Goal: Task Accomplishment & Management: Use online tool/utility

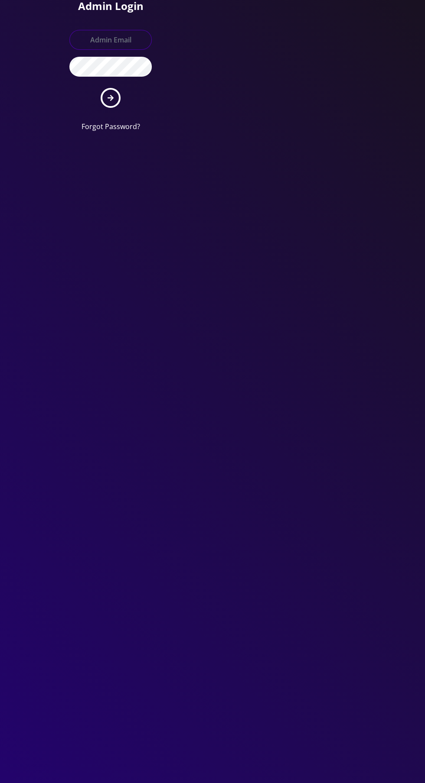
click at [90, 43] on input "text" at bounding box center [110, 40] width 82 height 20
type input "Master@britewireless.com"
click at [101, 88] on button "submit" at bounding box center [111, 98] width 20 height 20
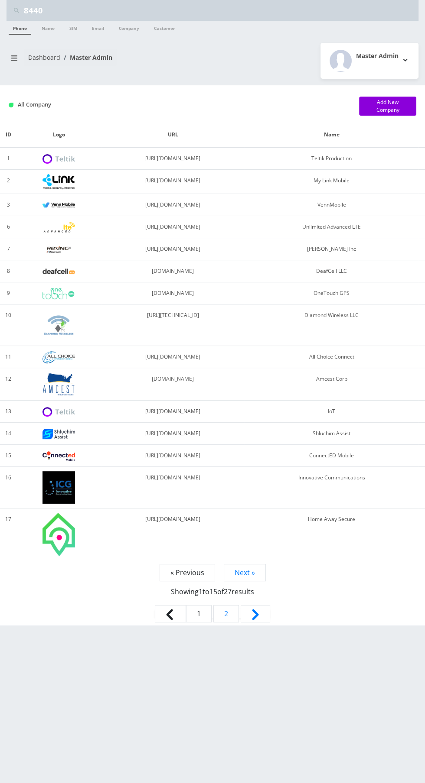
click at [19, 29] on link "Phone" at bounding box center [20, 28] width 23 height 14
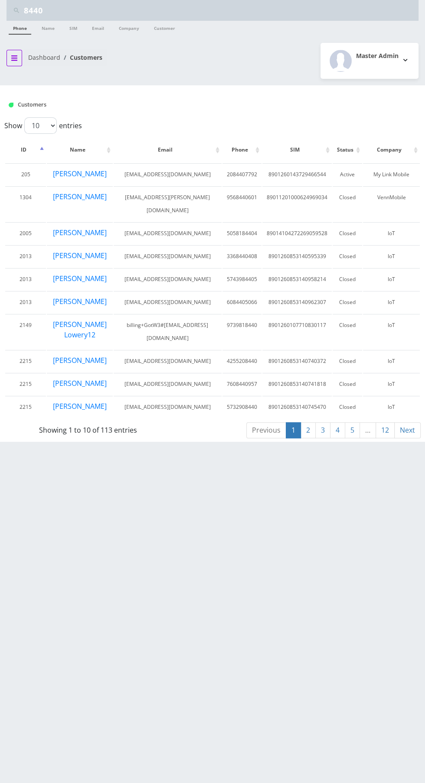
click at [14, 57] on icon "breadcrumb" at bounding box center [14, 57] width 6 height 5
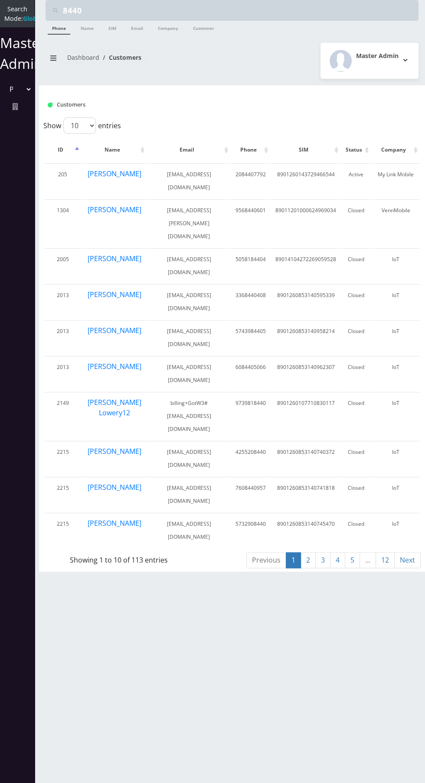
click at [13, 95] on select "Please select a Company Teltik Production My Link Mobile VennMobile Unlimited A…" at bounding box center [17, 89] width 29 height 16
select select "13"
click at [3, 90] on select "Please select a Company Teltik Production My Link Mobile VennMobile Unlimited A…" at bounding box center [17, 89] width 29 height 16
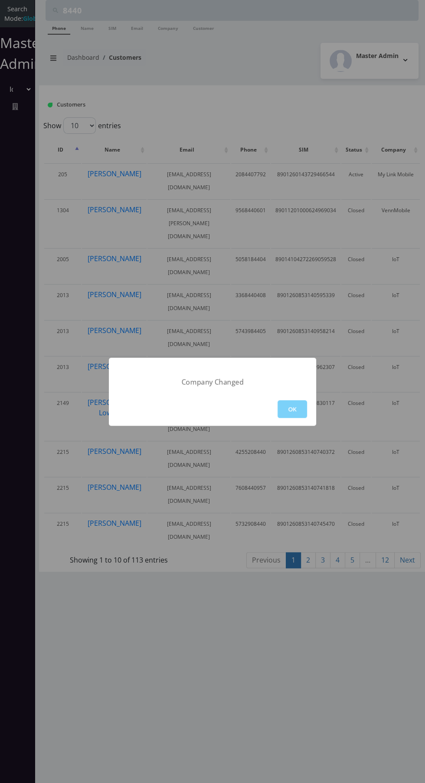
click at [295, 406] on button "OK" at bounding box center [291, 409] width 29 height 18
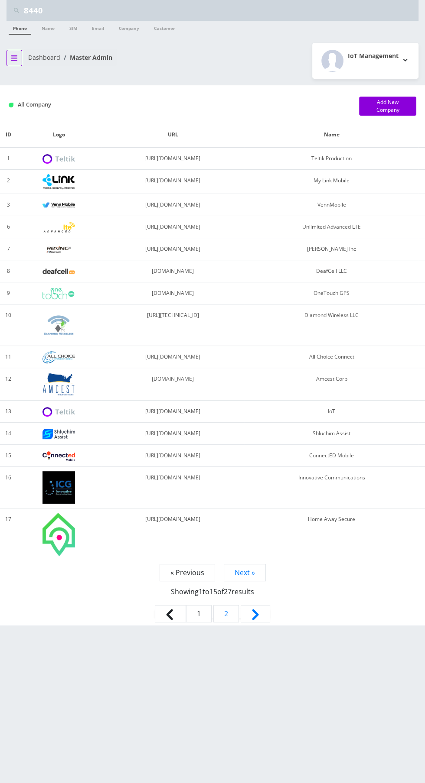
click at [14, 57] on icon "breadcrumb" at bounding box center [14, 57] width 6 height 5
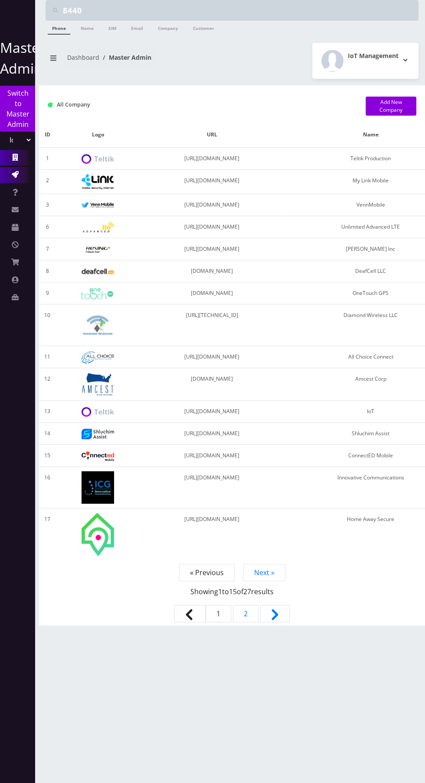
click at [19, 172] on link "Action Queues" at bounding box center [17, 175] width 35 height 16
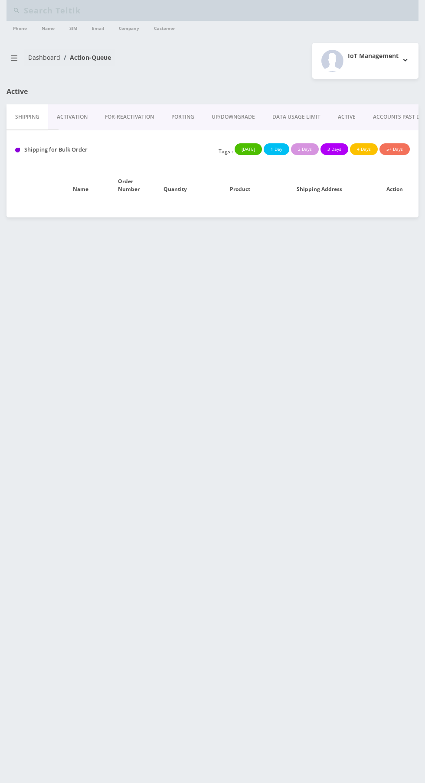
type input "8440"
